Goal: Participate in discussion

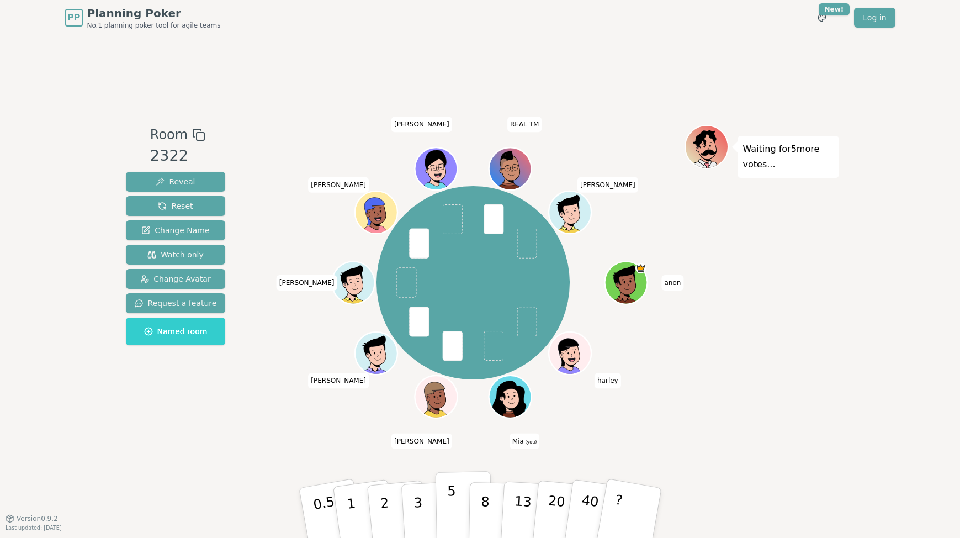
click at [447, 508] on p "5" at bounding box center [451, 513] width 9 height 60
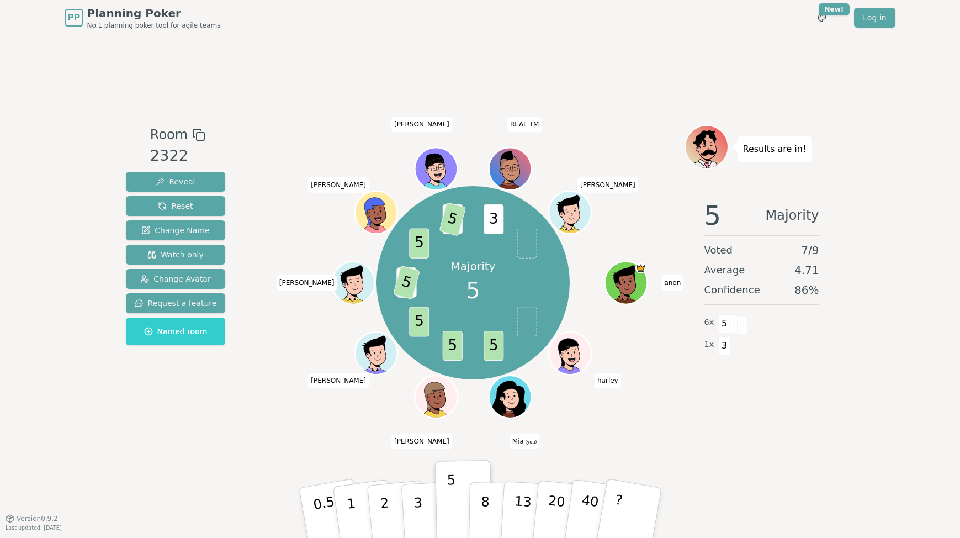
click at [295, 208] on div "Majority 5 5 5 5 3 5 5 3 5 3 [PERSON_NAME] (you) [PERSON_NAME] [PERSON_NAME] [P…" at bounding box center [473, 283] width 422 height 276
click at [337, 186] on span "[PERSON_NAME]" at bounding box center [338, 184] width 61 height 15
click at [282, 195] on div "Majority 5 5 5 5 3 5 5 3 5 3 [PERSON_NAME] (you) [PERSON_NAME] [PERSON_NAME] [P…" at bounding box center [473, 283] width 422 height 276
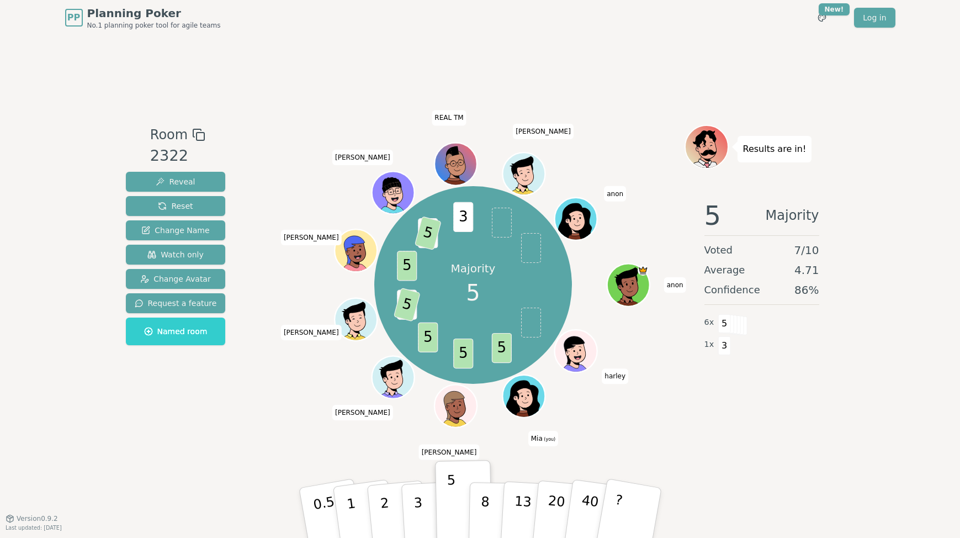
click at [420, 124] on div "Room 2322 Reveal Reset Change Name Watch only Change Avatar Request a feature N…" at bounding box center [480, 276] width 718 height 483
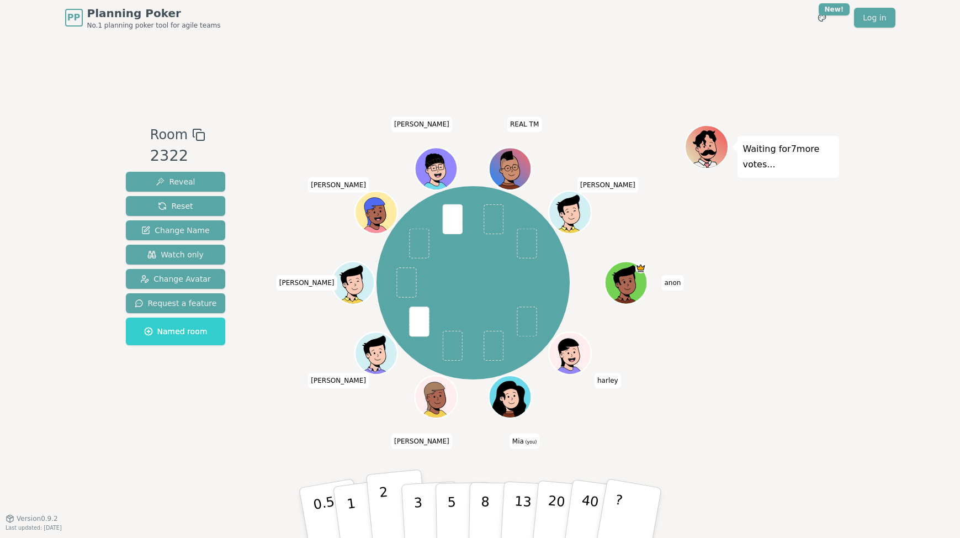
click at [380, 506] on p "2" at bounding box center [385, 514] width 14 height 60
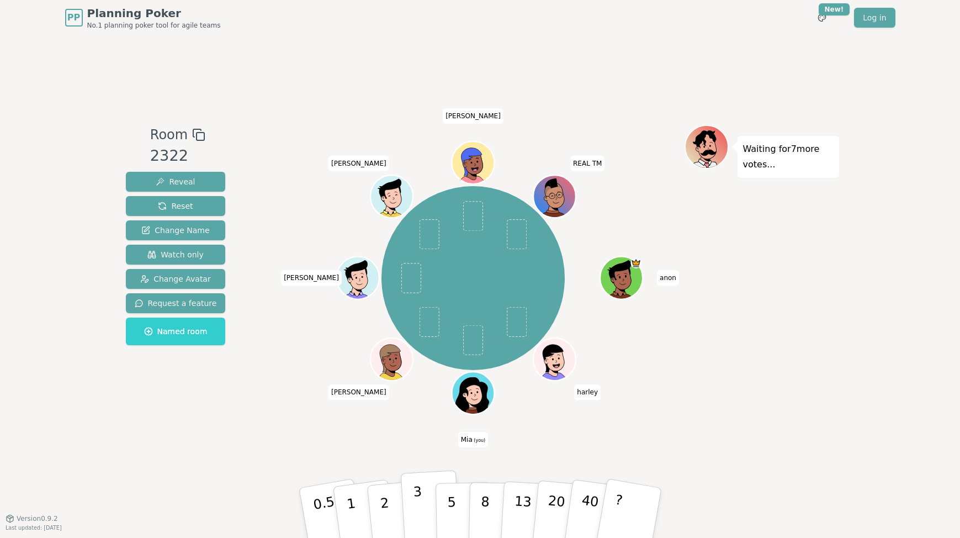
click at [416, 506] on p "3" at bounding box center [419, 514] width 12 height 60
click at [421, 485] on button "3" at bounding box center [430, 513] width 60 height 86
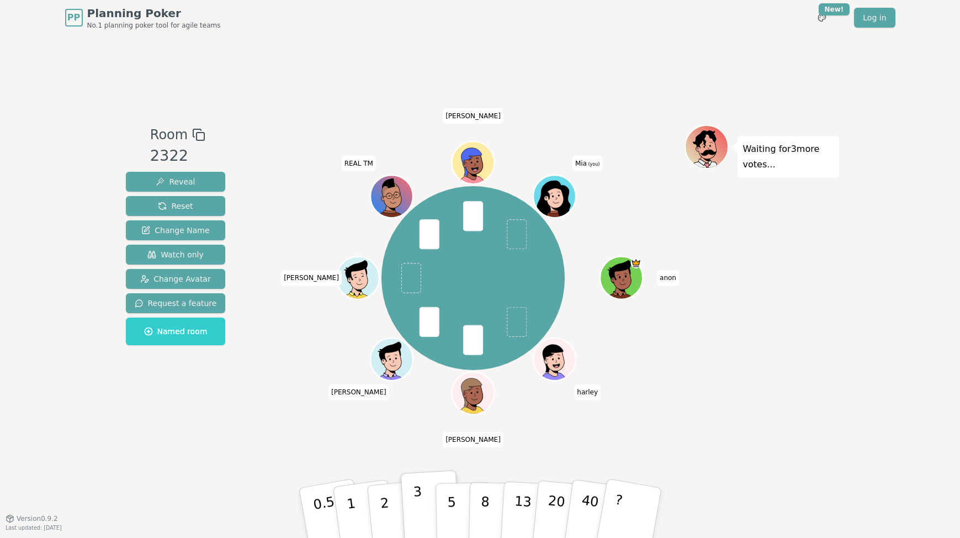
click at [416, 488] on p "3" at bounding box center [419, 514] width 12 height 60
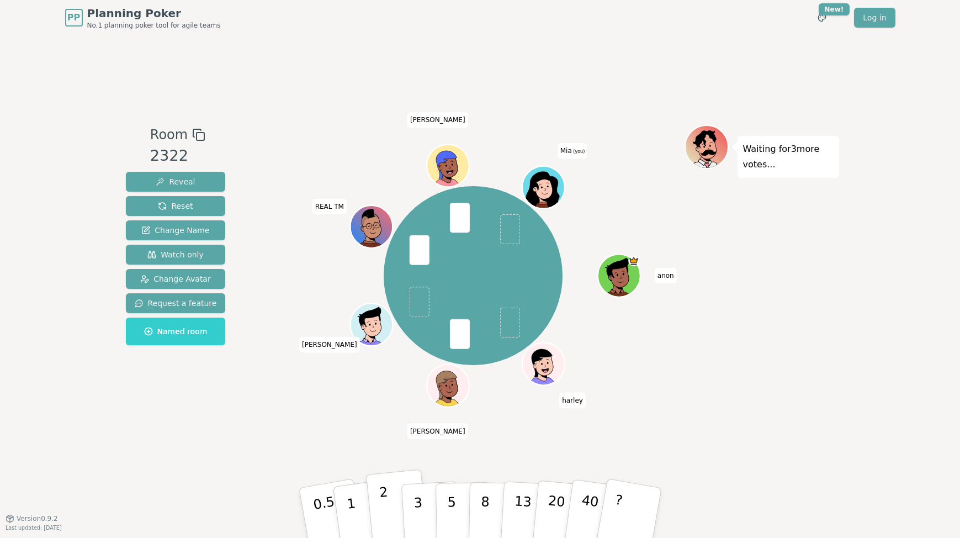
click at [390, 527] on button "2" at bounding box center [397, 513] width 63 height 88
click at [392, 492] on button "2" at bounding box center [397, 513] width 63 height 88
click at [874, 99] on div "PP Planning Poker No.1 planning poker tool for agile teams Toggle theme New! Lo…" at bounding box center [480, 269] width 960 height 538
